Goal: Navigation & Orientation: Find specific page/section

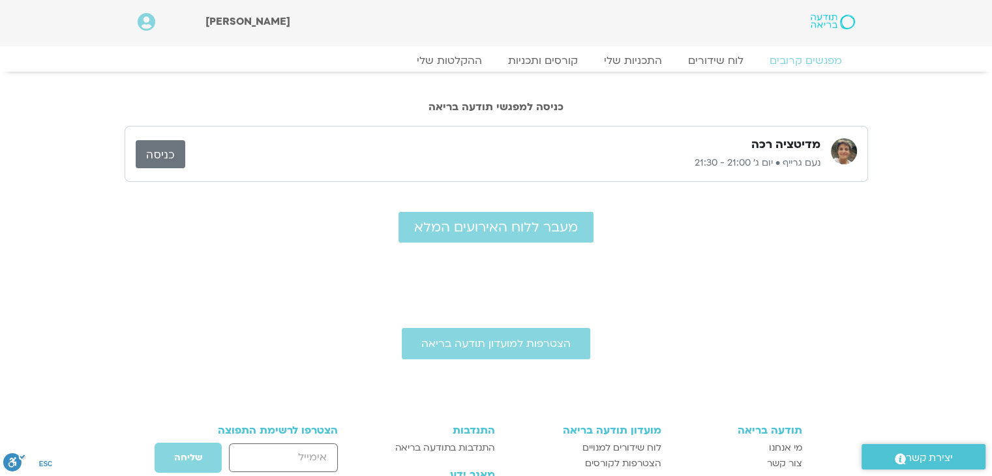
click at [172, 151] on link "כניסה" at bounding box center [161, 154] width 50 height 28
click at [705, 58] on link "לוח שידורים" at bounding box center [716, 61] width 98 height 16
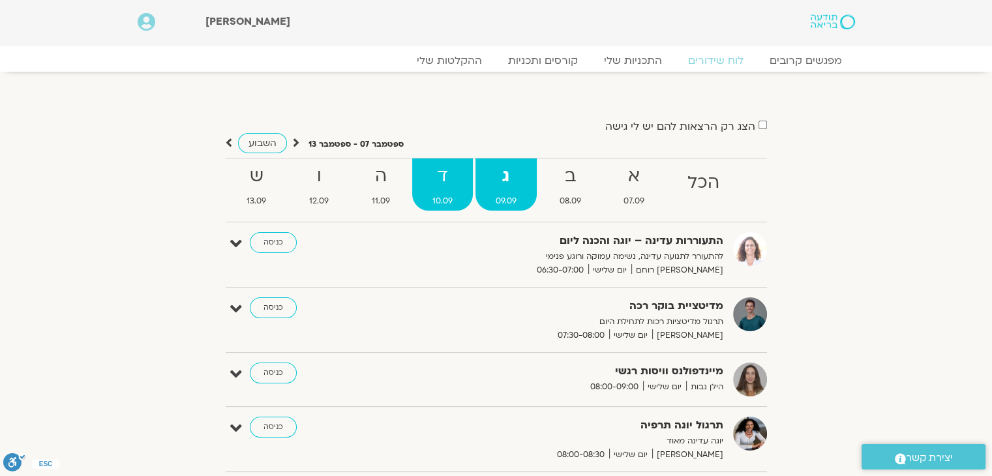
click at [447, 171] on strong "ד" at bounding box center [442, 176] width 61 height 29
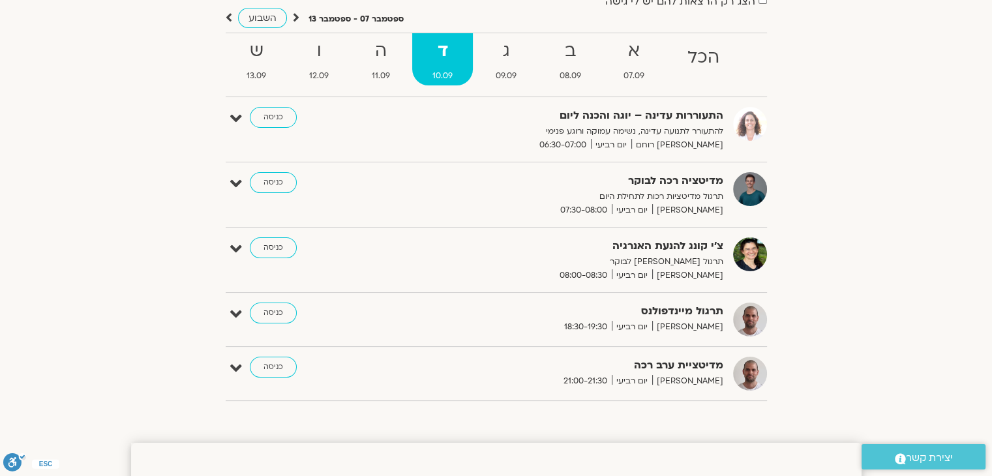
scroll to position [127, 0]
